Goal: Task Accomplishment & Management: Manage account settings

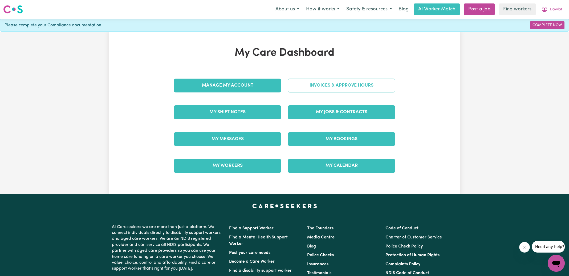
click at [318, 89] on link "Invoices & Approve Hours" at bounding box center [341, 86] width 108 height 14
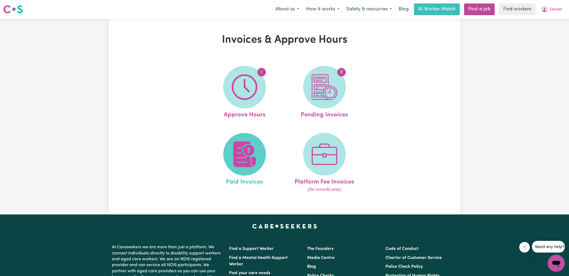
click at [244, 159] on img at bounding box center [245, 154] width 26 height 26
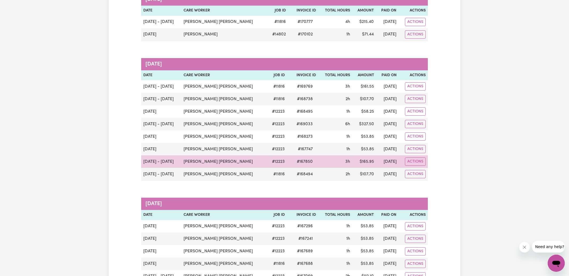
scroll to position [118, 0]
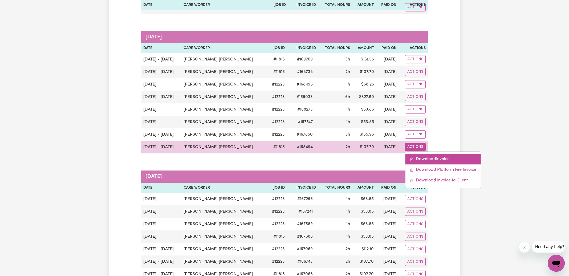
click at [417, 154] on link "Download Invoice" at bounding box center [442, 159] width 75 height 11
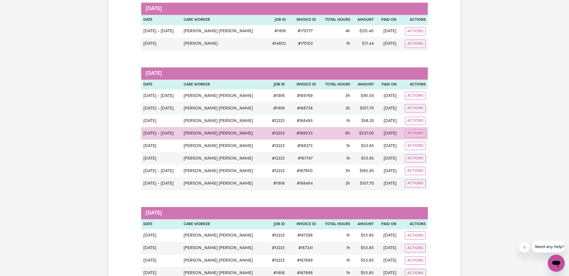
scroll to position [76, 0]
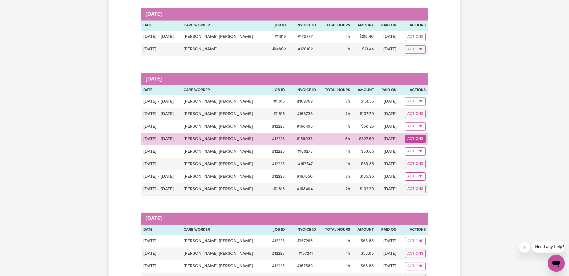
click at [417, 41] on button "Actions" at bounding box center [415, 37] width 21 height 8
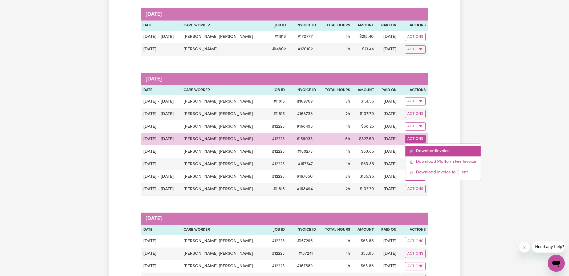
click at [418, 152] on link "Download Invoice" at bounding box center [442, 151] width 75 height 11
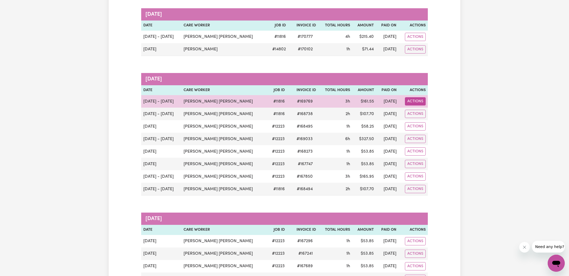
click at [410, 41] on button "Actions" at bounding box center [415, 37] width 21 height 8
click at [418, 111] on link "Download Invoice" at bounding box center [442, 113] width 75 height 11
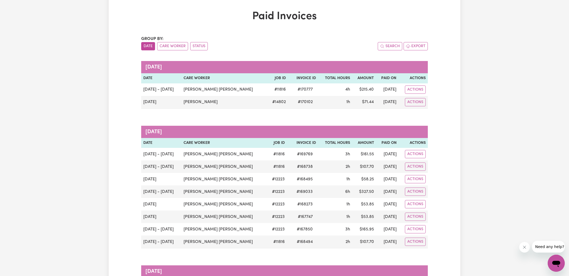
scroll to position [0, 0]
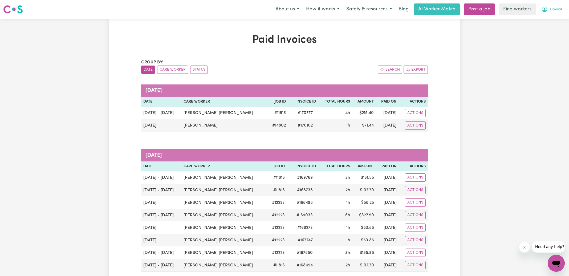
click at [554, 10] on span "Dawlat" at bounding box center [555, 10] width 13 height 6
click at [542, 22] on link "My Dashboard" at bounding box center [544, 21] width 42 height 10
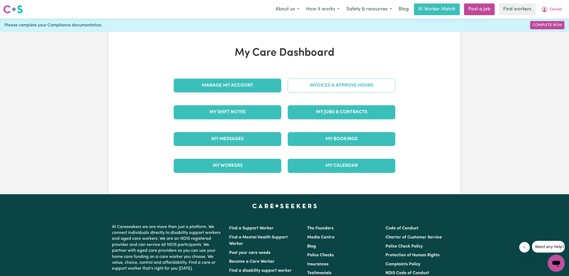
click at [316, 89] on link "Invoices & Approve Hours" at bounding box center [341, 86] width 108 height 14
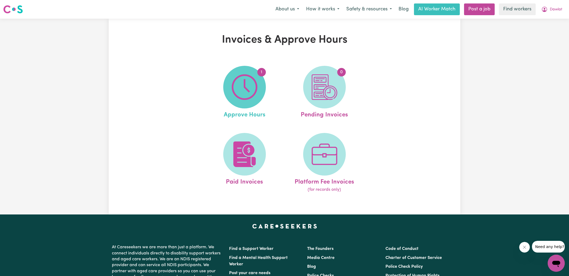
click at [245, 92] on img at bounding box center [245, 87] width 26 height 26
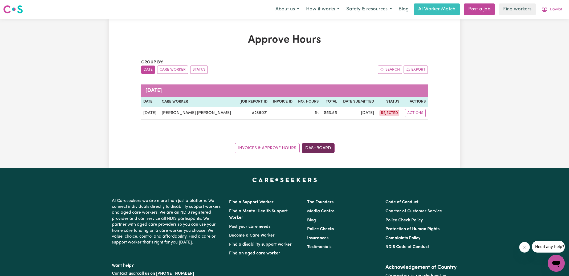
click at [311, 151] on link "Dashboard" at bounding box center [318, 148] width 33 height 10
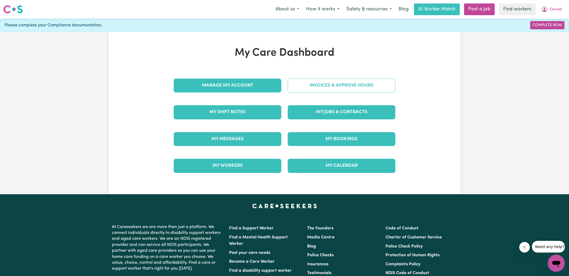
click at [323, 87] on link "Invoices & Approve Hours" at bounding box center [341, 86] width 108 height 14
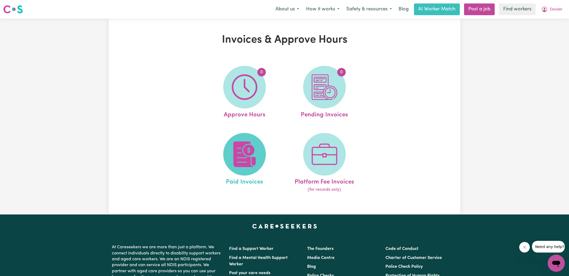
click at [236, 149] on img at bounding box center [245, 154] width 26 height 26
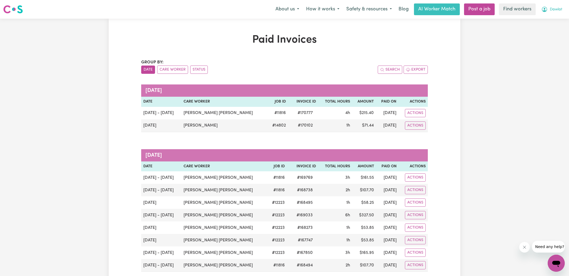
click at [545, 7] on icon "My Account" at bounding box center [544, 9] width 6 height 6
click at [530, 31] on link "Logout" at bounding box center [544, 31] width 42 height 10
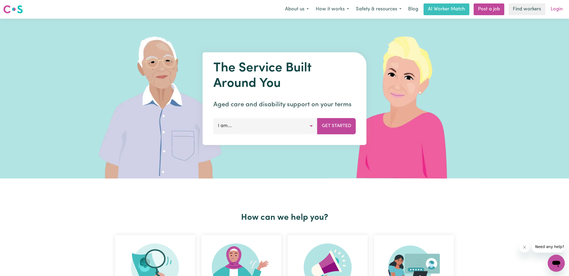
click at [562, 8] on link "Login" at bounding box center [556, 9] width 18 height 12
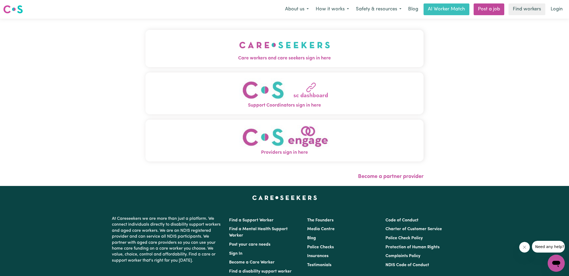
click at [285, 51] on img "Care workers and care seekers sign in here" at bounding box center [284, 45] width 91 height 20
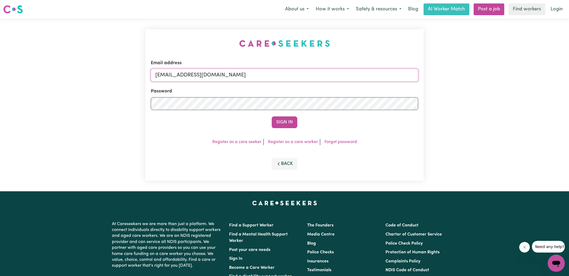
click at [295, 75] on input "[EMAIL_ADDRESS][DOMAIN_NAME]" at bounding box center [284, 75] width 267 height 13
type input "[PERSON_NAME][EMAIL_ADDRESS][DOMAIN_NAME]"
click at [272, 116] on button "Sign In" at bounding box center [285, 122] width 26 height 12
